Goal: Task Accomplishment & Management: Use online tool/utility

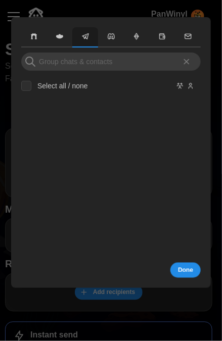
click at [56, 43] on button "button" at bounding box center [60, 37] width 26 height 20
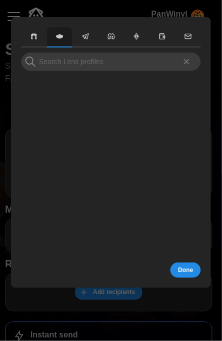
click at [29, 38] on span "button" at bounding box center [34, 36] width 21 height 9
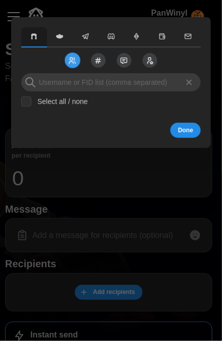
click at [64, 39] on span "button" at bounding box center [60, 36] width 21 height 9
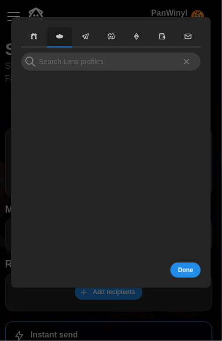
click at [185, 267] on span "Done" at bounding box center [185, 270] width 15 height 14
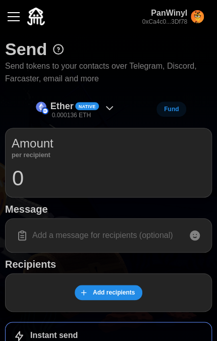
click at [18, 16] on div "button" at bounding box center [14, 16] width 12 height 1
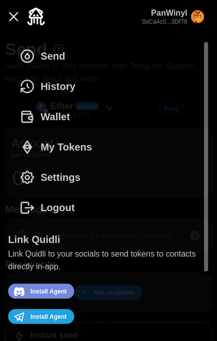
click at [59, 57] on span "Send" at bounding box center [52, 55] width 25 height 29
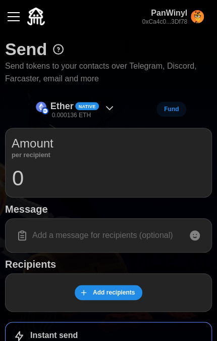
click at [111, 110] on icon at bounding box center [110, 108] width 12 height 12
